Goal: Find specific page/section: Find specific page/section

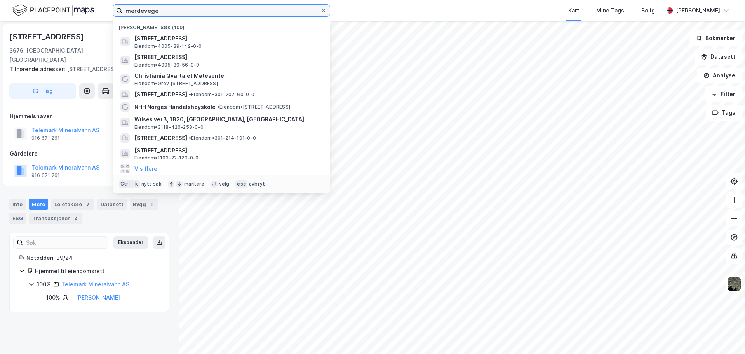
drag, startPoint x: 163, startPoint y: 10, endPoint x: 92, endPoint y: 17, distance: 71.0
click at [92, 17] on div "merdevege Nylige søk (100) [STREET_ADDRESS] Eiendom • 4005-39-142-0-0 [STREET_A…" at bounding box center [372, 10] width 745 height 21
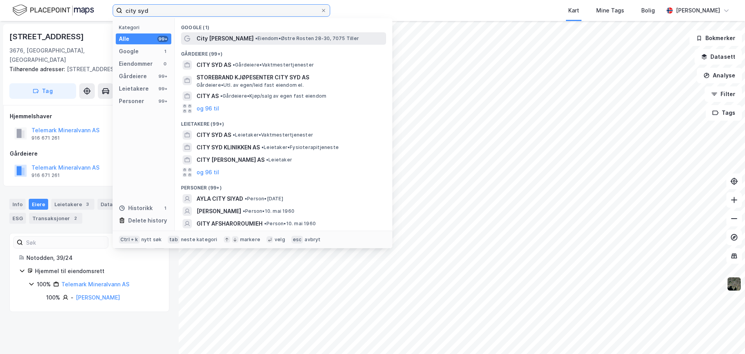
type input "city syd"
click at [220, 42] on span "City [PERSON_NAME]" at bounding box center [225, 38] width 57 height 9
